Goal: Task Accomplishment & Management: Use online tool/utility

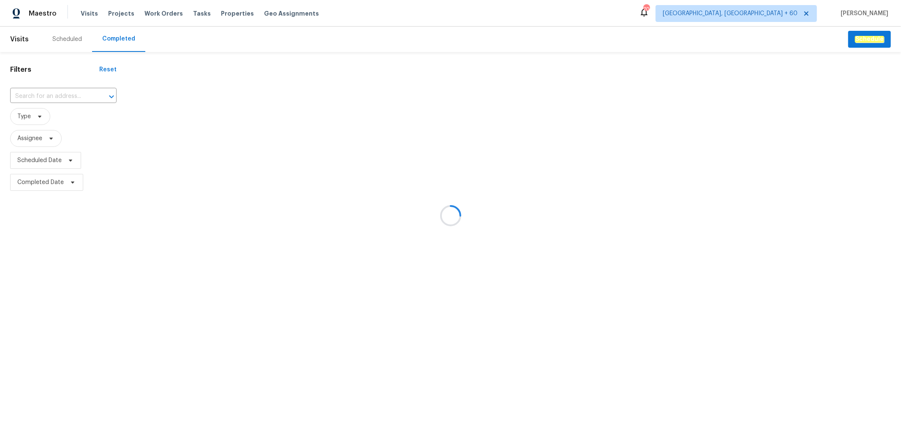
click at [48, 92] on div at bounding box center [450, 215] width 901 height 431
click at [51, 98] on div at bounding box center [450, 215] width 901 height 431
click at [53, 95] on div at bounding box center [450, 215] width 901 height 431
click at [53, 87] on div at bounding box center [450, 215] width 901 height 431
click at [204, 81] on div at bounding box center [450, 215] width 901 height 431
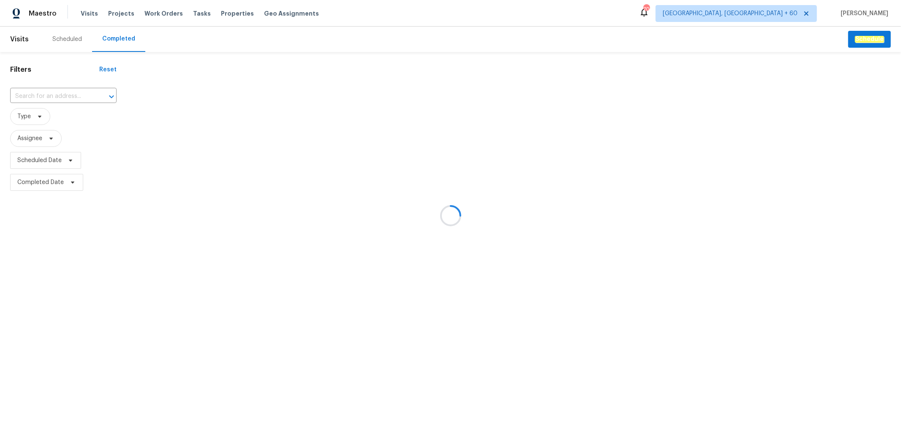
click at [53, 95] on div at bounding box center [450, 215] width 901 height 431
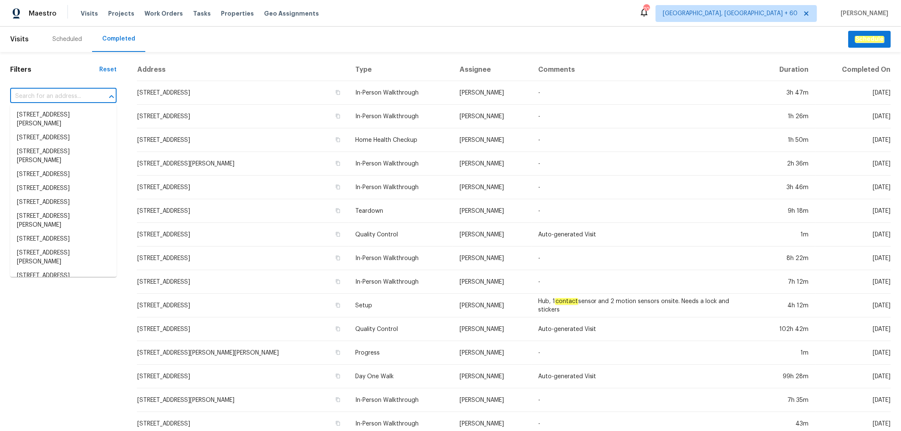
click at [28, 98] on input "text" at bounding box center [51, 96] width 83 height 13
paste input "[STREET_ADDRESS][PERSON_NAME]"
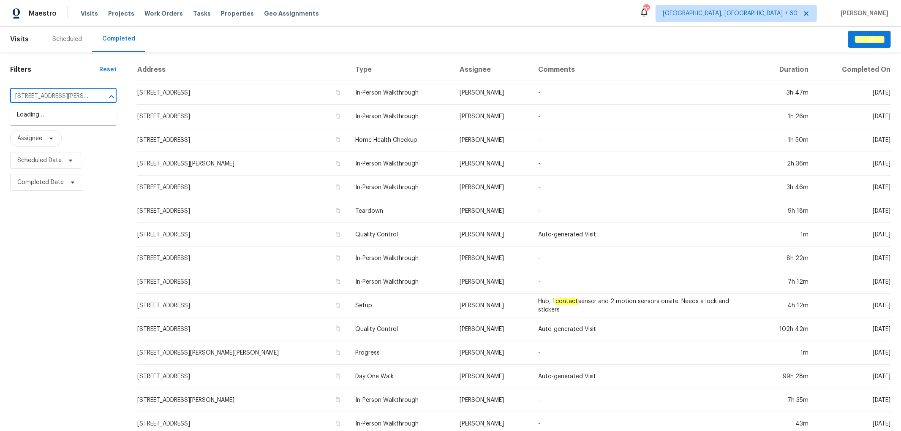
scroll to position [0, 26]
type input "[STREET_ADDRESS][PERSON_NAME]"
click at [57, 121] on li "[STREET_ADDRESS][PERSON_NAME]" at bounding box center [63, 119] width 106 height 23
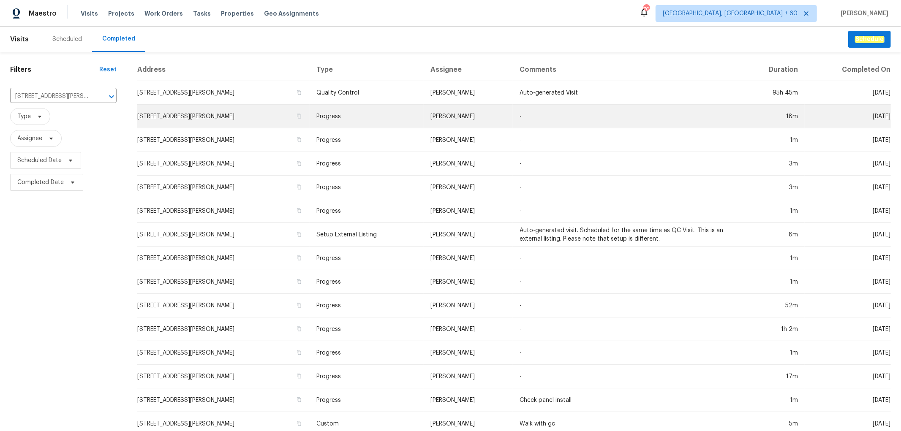
scroll to position [65, 0]
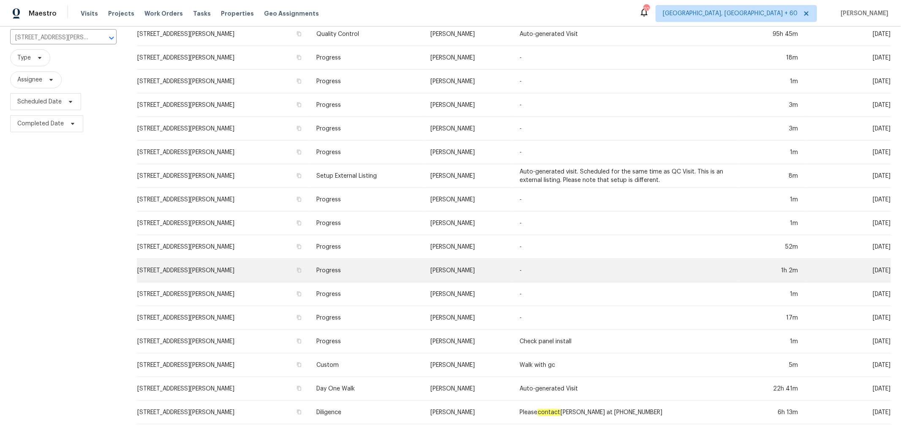
click at [373, 259] on td "Progress" at bounding box center [367, 271] width 114 height 24
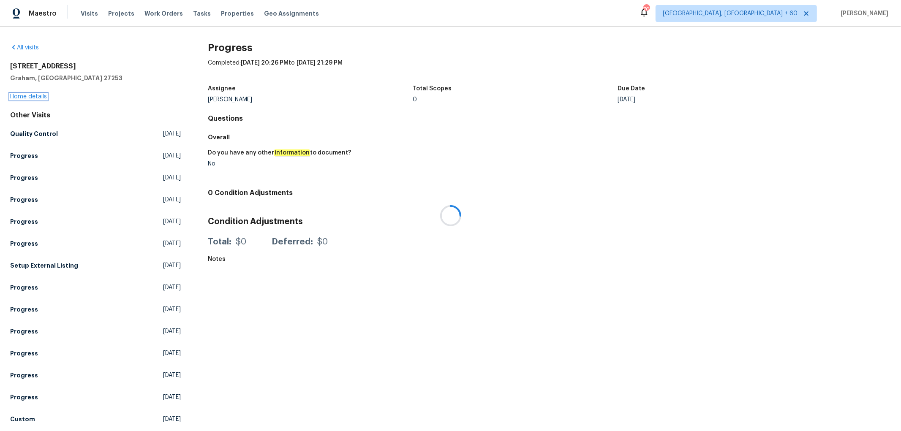
click at [39, 98] on link "Home details" at bounding box center [28, 97] width 37 height 6
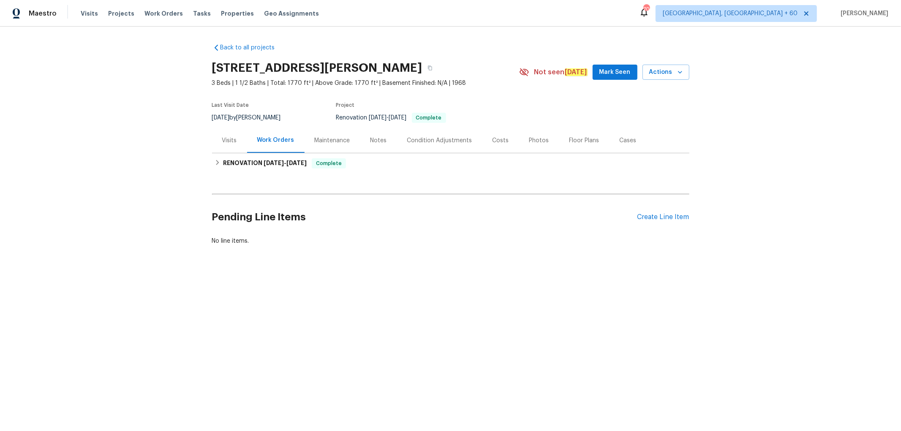
click at [533, 141] on div "Photos" at bounding box center [539, 140] width 20 height 8
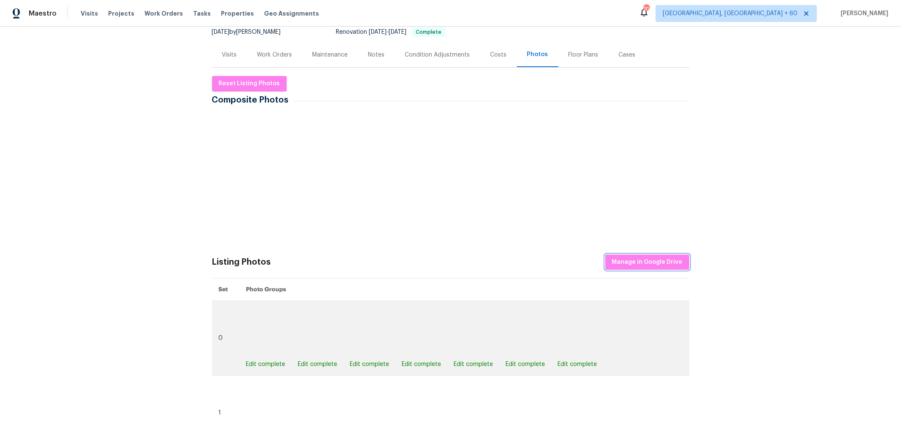
scroll to position [188, 0]
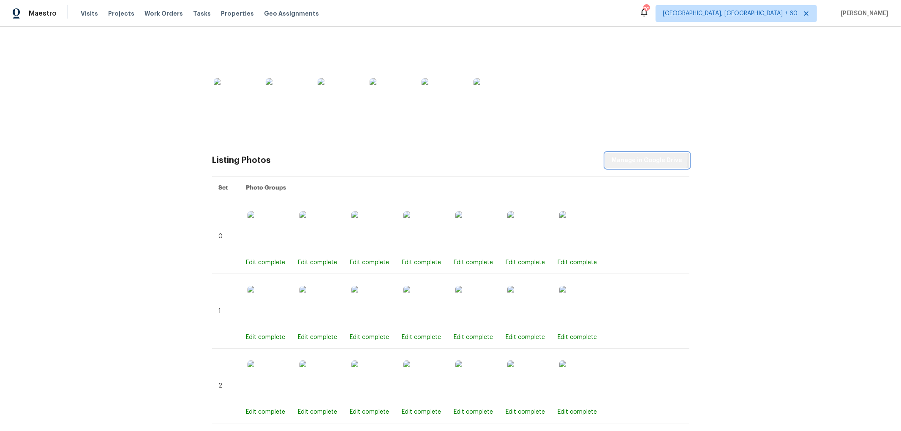
click at [641, 157] on span "Manage in Google Drive" at bounding box center [647, 160] width 71 height 11
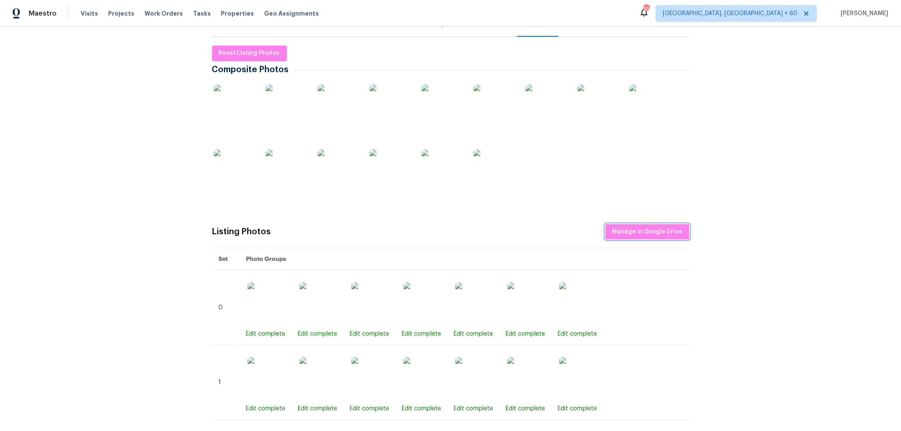
scroll to position [94, 0]
